Goal: Task Accomplishment & Management: Manage account settings

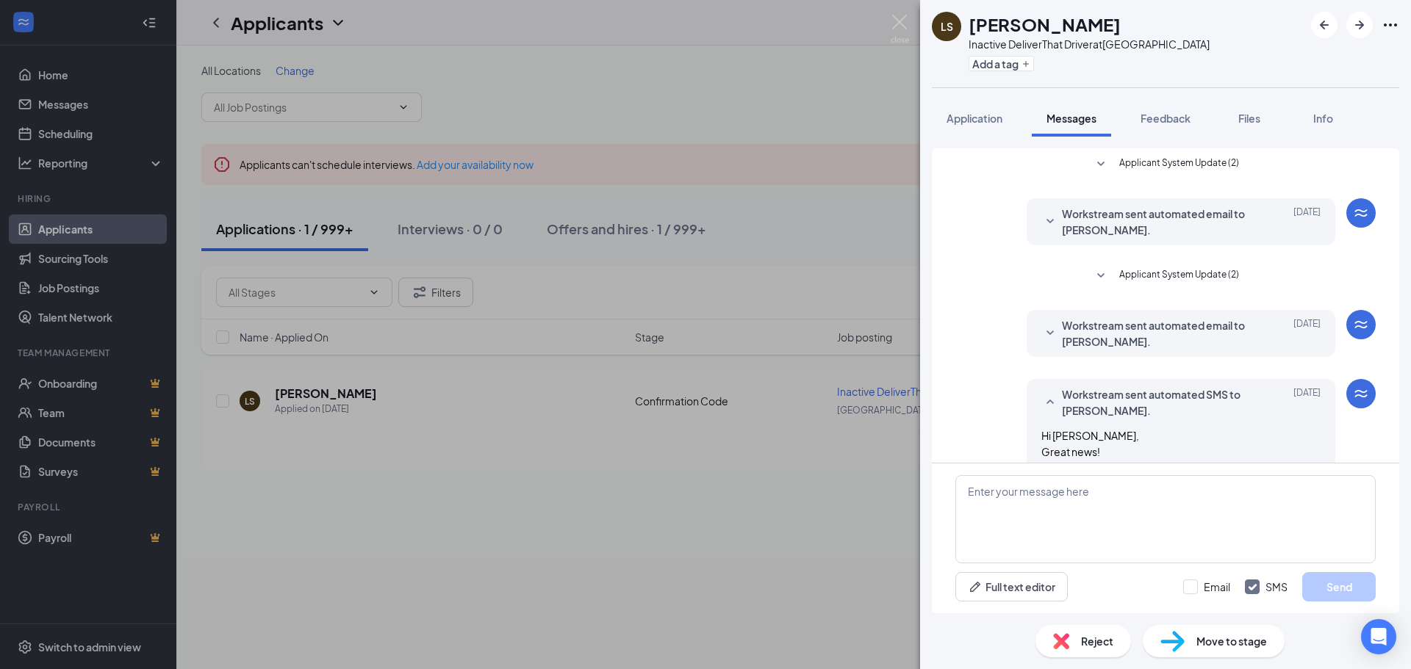
scroll to position [175, 0]
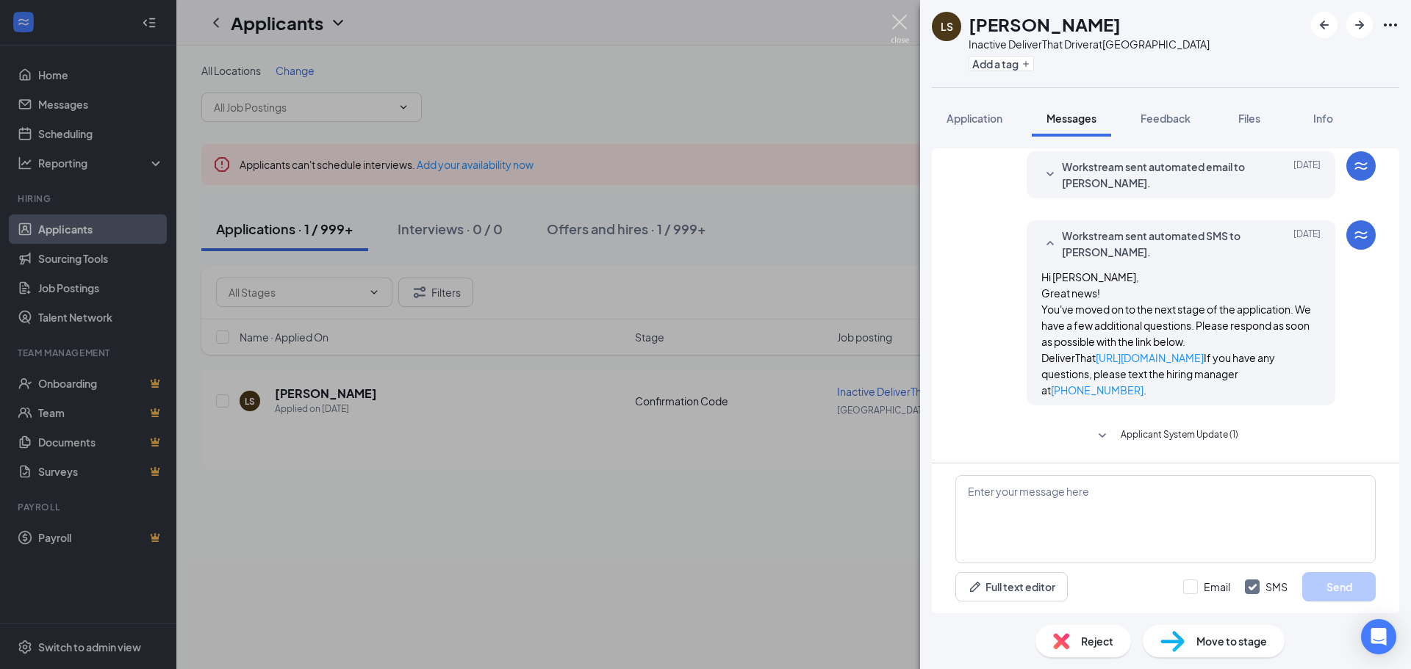
click at [897, 25] on img at bounding box center [899, 29] width 18 height 29
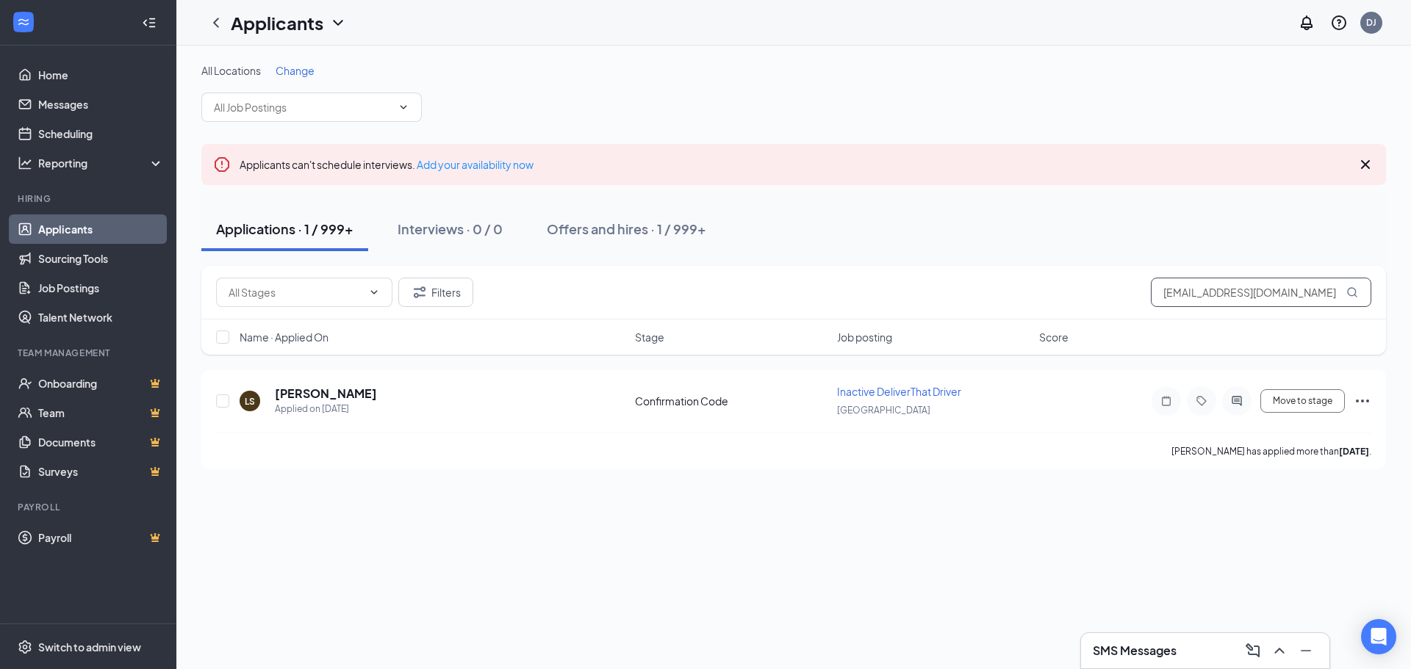
click at [1199, 292] on input "[EMAIL_ADDRESS][DOMAIN_NAME]" at bounding box center [1261, 292] width 220 height 29
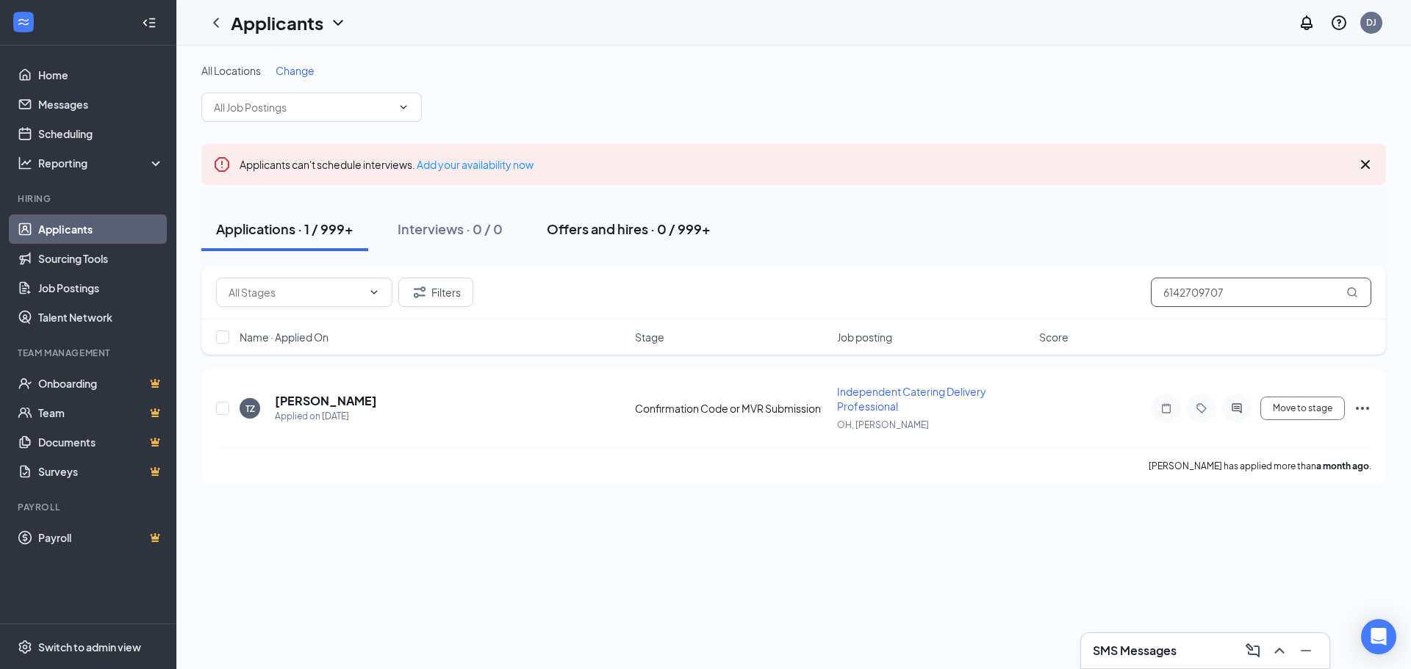
type input "6142709707"
click at [658, 226] on div "Offers and hires · 0 / 999+" at bounding box center [629, 229] width 164 height 18
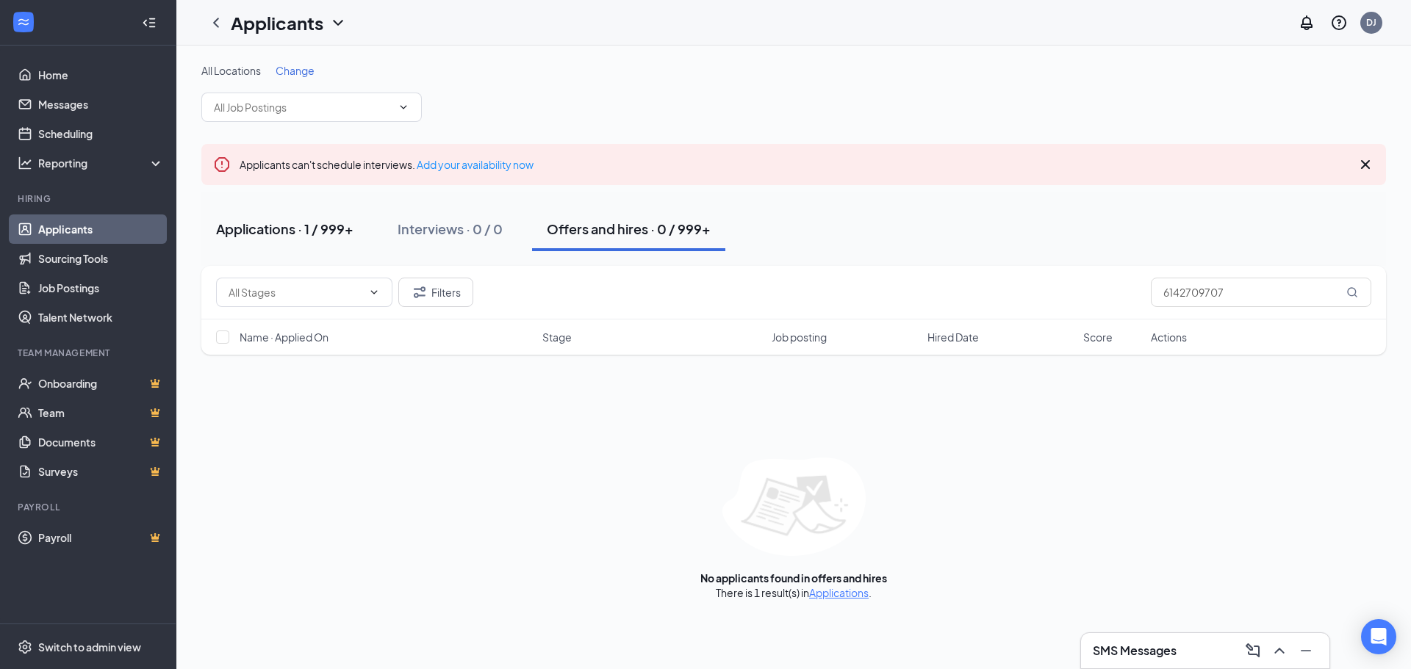
click at [296, 231] on div "Applications · 1 / 999+" at bounding box center [284, 229] width 137 height 18
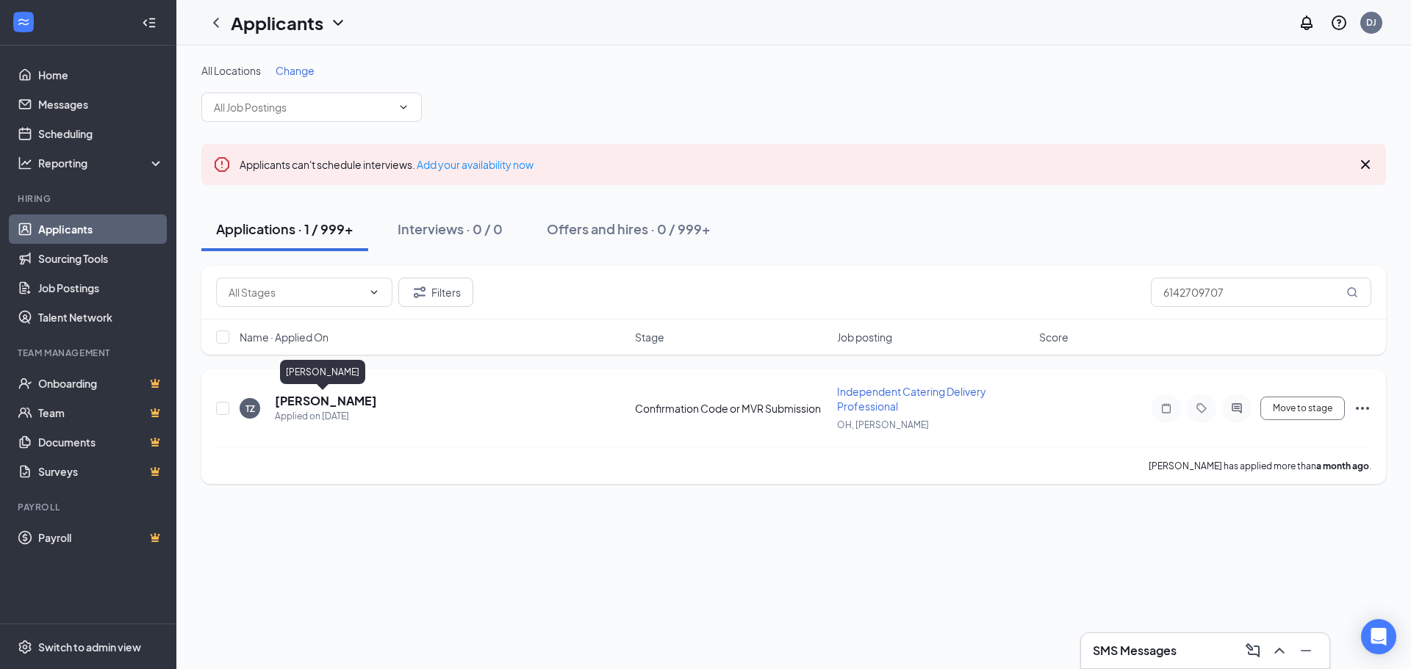
click at [339, 400] on h5 "[PERSON_NAME]" at bounding box center [326, 401] width 102 height 16
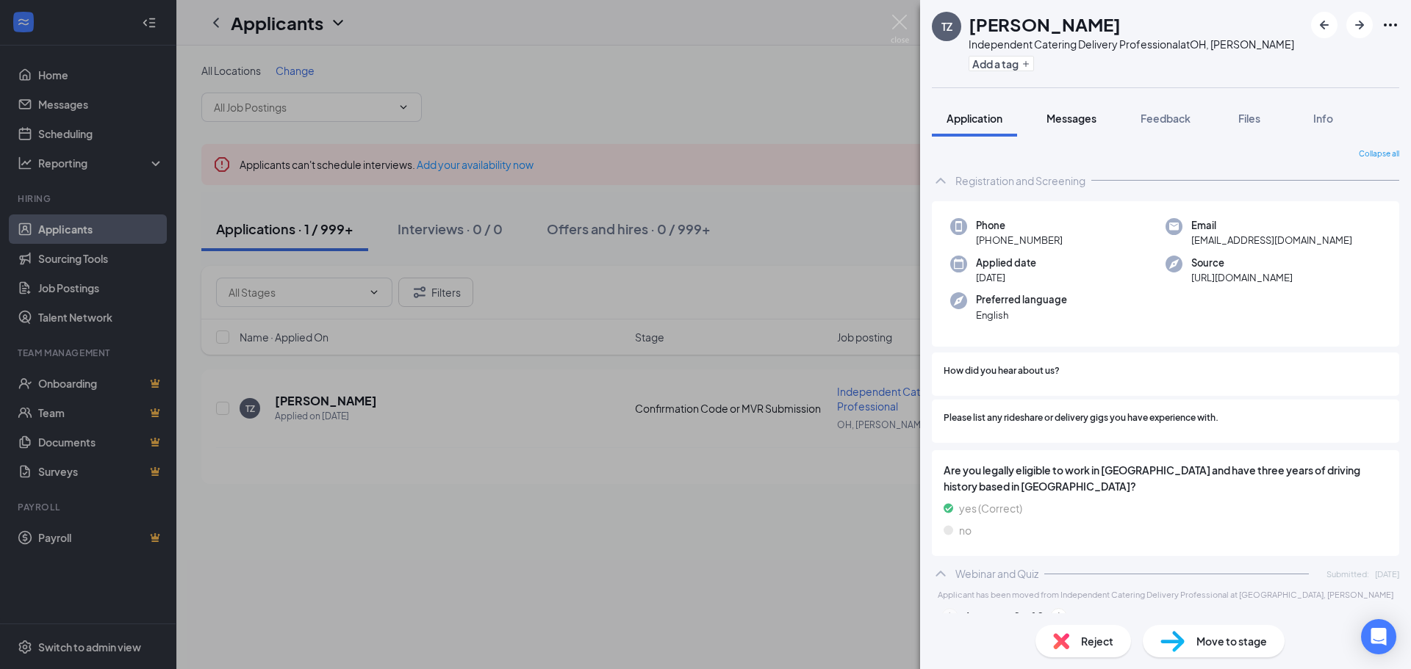
click at [1088, 118] on span "Messages" at bounding box center [1071, 118] width 50 height 13
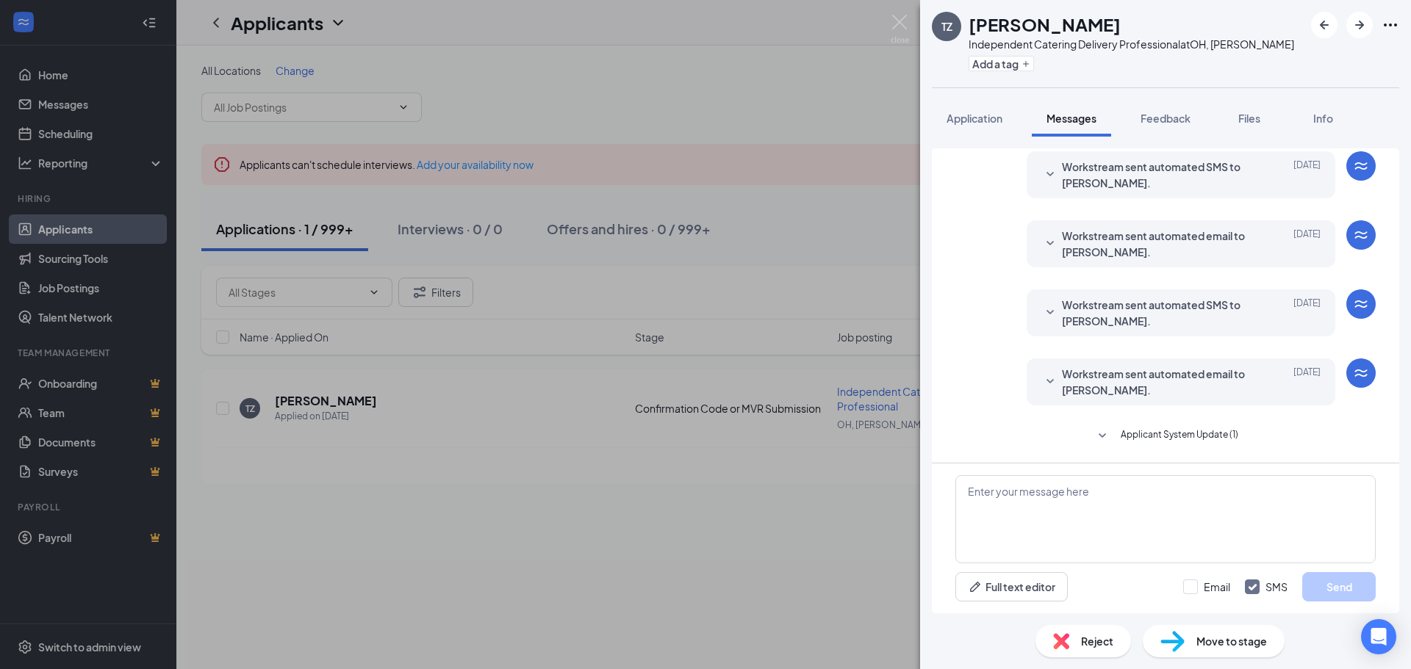
scroll to position [301, 0]
click at [1111, 378] on span "Workstream sent automated email to [PERSON_NAME]." at bounding box center [1158, 382] width 192 height 32
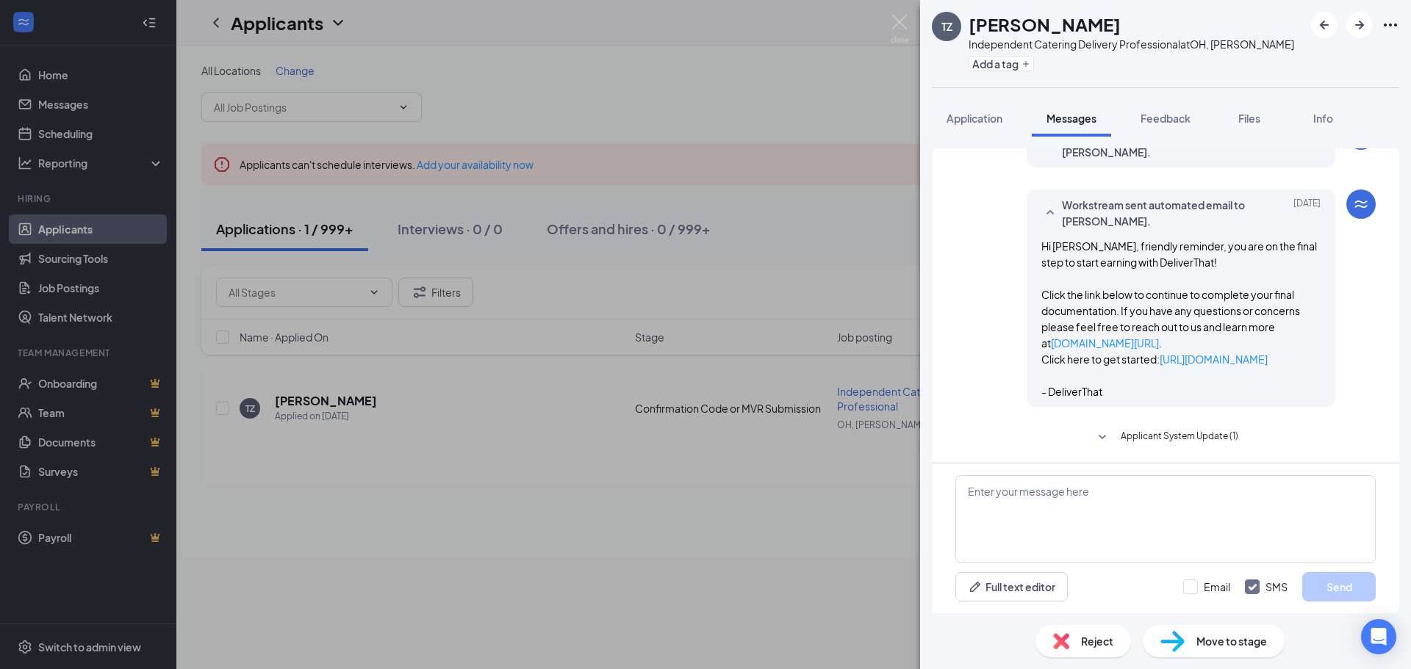
scroll to position [488, 0]
drag, startPoint x: 1022, startPoint y: 217, endPoint x: 1244, endPoint y: 383, distance: 277.1
click at [1244, 383] on div "Workstream sent automated email to [PERSON_NAME]. [DATE] Hi [PERSON_NAME], frie…" at bounding box center [1180, 296] width 309 height 217
copy span "Hi [PERSON_NAME], friendly reminder, you are on the final step to start earning…"
click at [378, 499] on div "TZ [PERSON_NAME] Independent Catering Delivery Professional at [GEOGRAPHIC_DATA…" at bounding box center [705, 334] width 1411 height 669
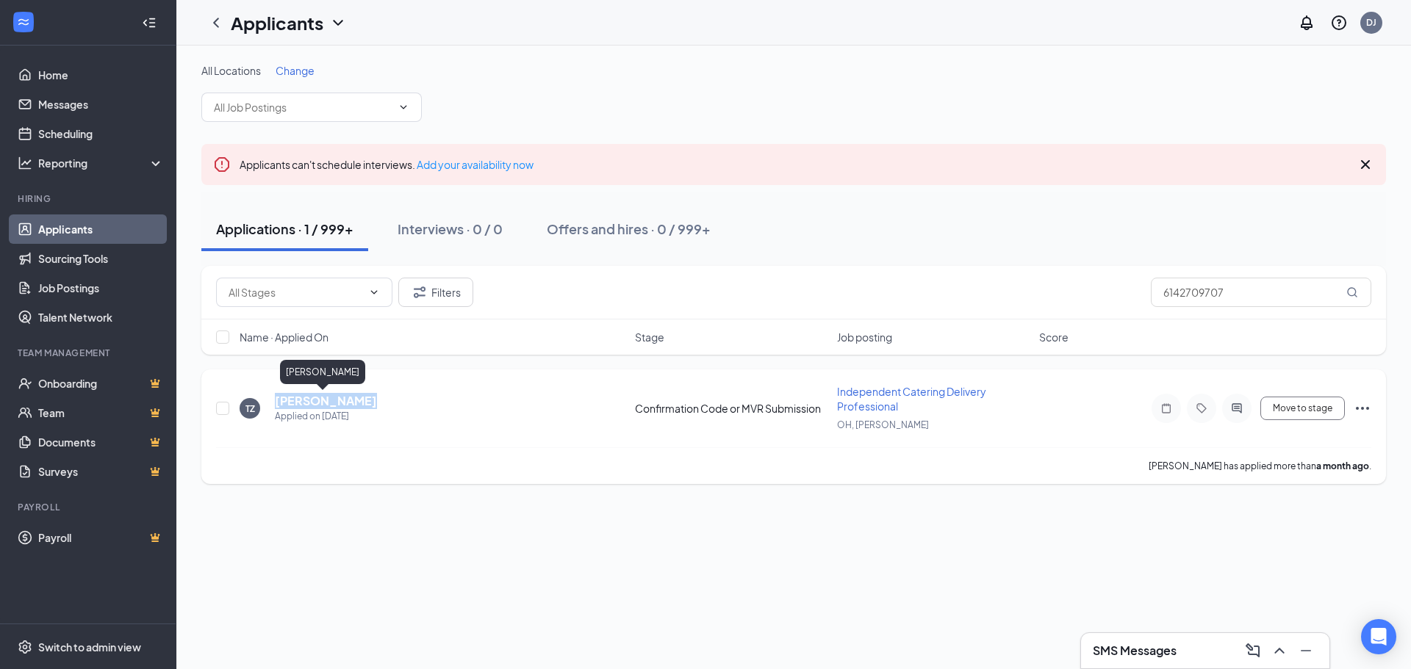
drag, startPoint x: 373, startPoint y: 397, endPoint x: 276, endPoint y: 400, distance: 96.3
click at [276, 400] on div "TZ [PERSON_NAME] Applied on [DATE]" at bounding box center [433, 408] width 386 height 31
copy h5 "[PERSON_NAME]"
